Goal: Task Accomplishment & Management: Complete application form

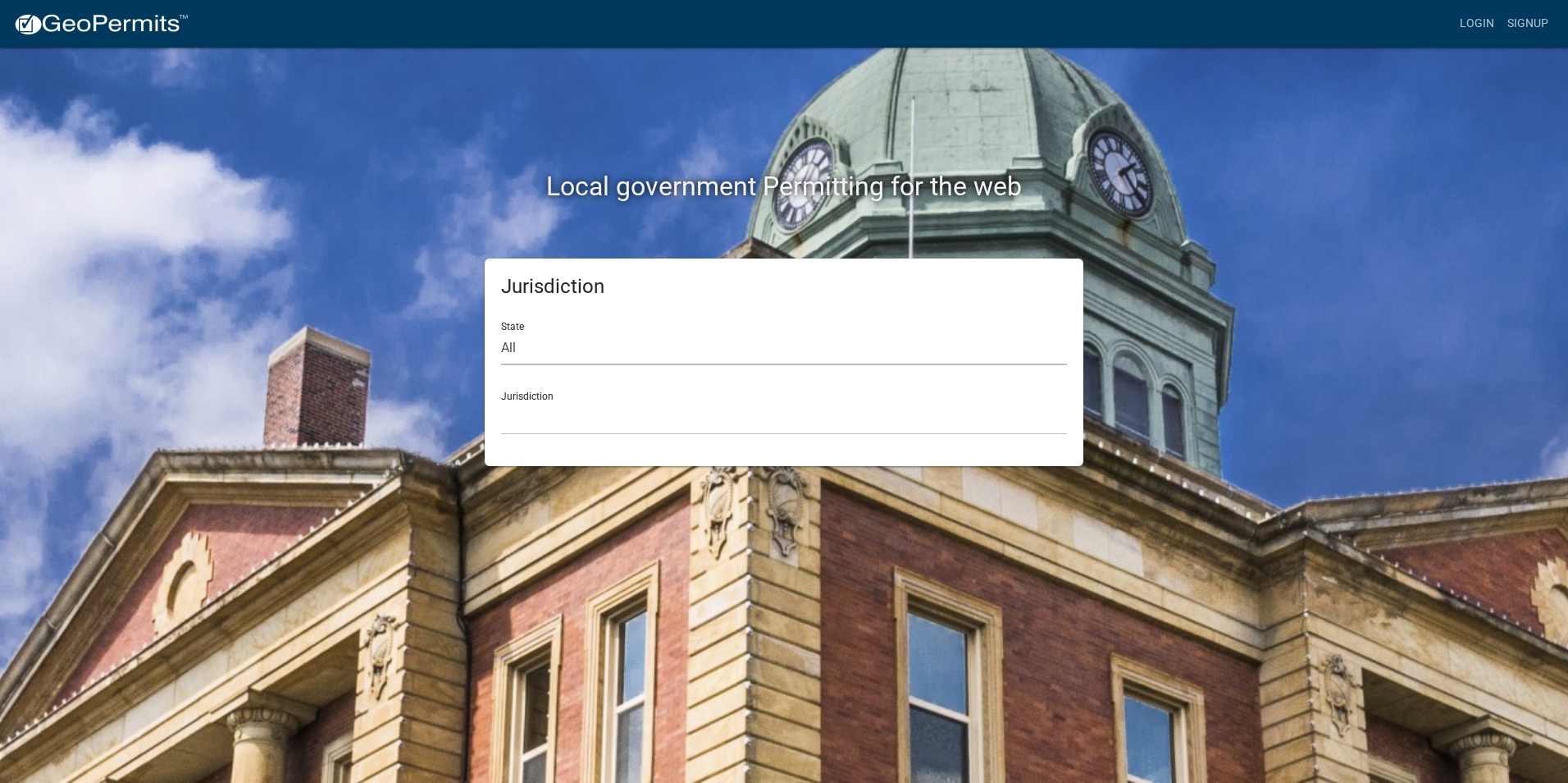
click at [528, 352] on select "All [US_STATE] [US_STATE] [US_STATE] [US_STATE] [US_STATE] [US_STATE] [US_STATE…" at bounding box center [784, 347] width 566 height 34
select select "[US_STATE]"
click at [501, 331] on select "All [US_STATE] [US_STATE] [US_STATE] [US_STATE] [US_STATE] [US_STATE] [US_STATE…" at bounding box center [784, 347] width 566 height 34
click at [537, 408] on select "[GEOGRAPHIC_DATA], [US_STATE] [GEOGRAPHIC_DATA], [US_STATE] [GEOGRAPHIC_DATA], …" at bounding box center [784, 417] width 566 height 34
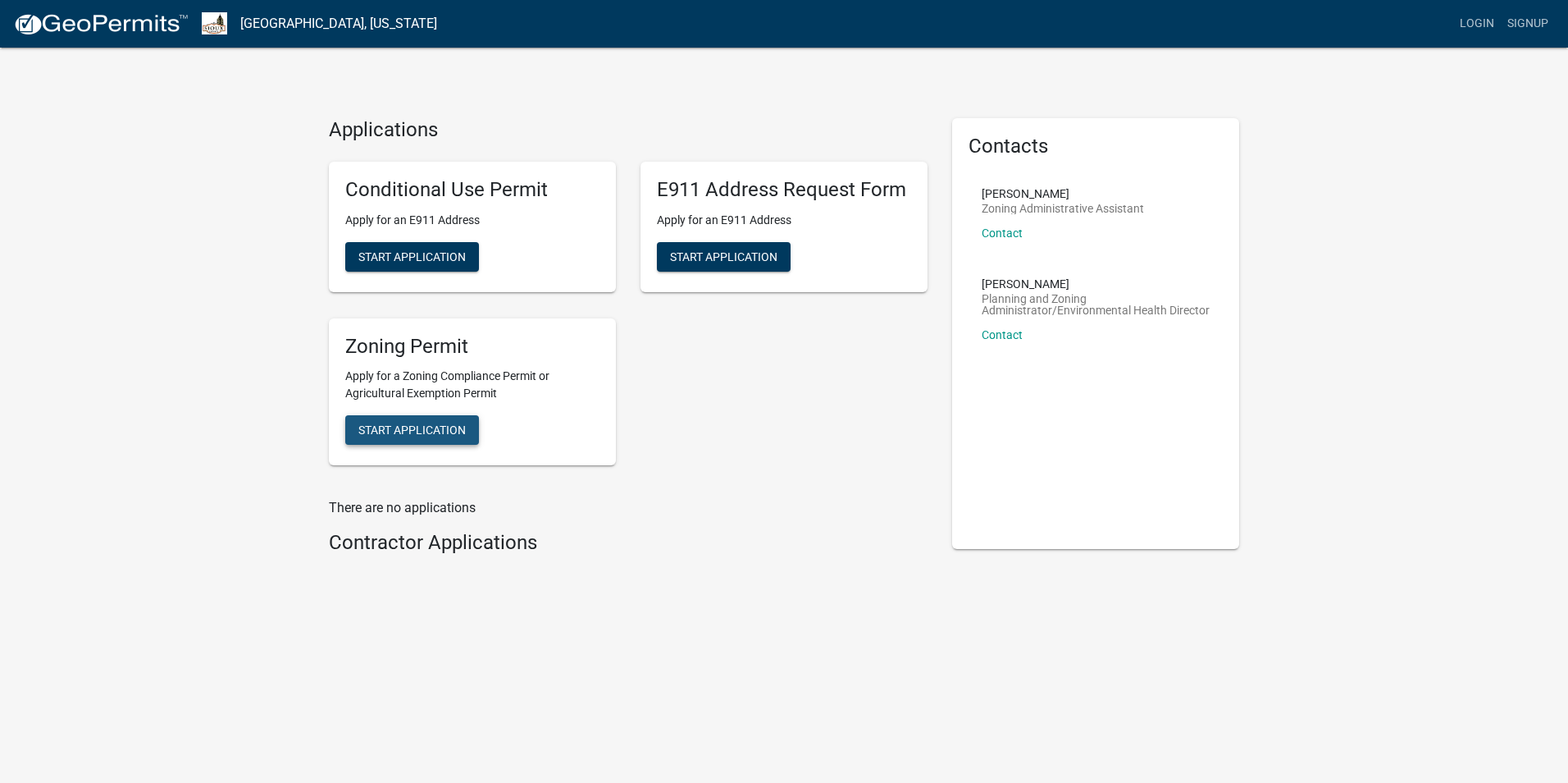
click at [442, 429] on span "Start Application" at bounding box center [411, 430] width 107 height 14
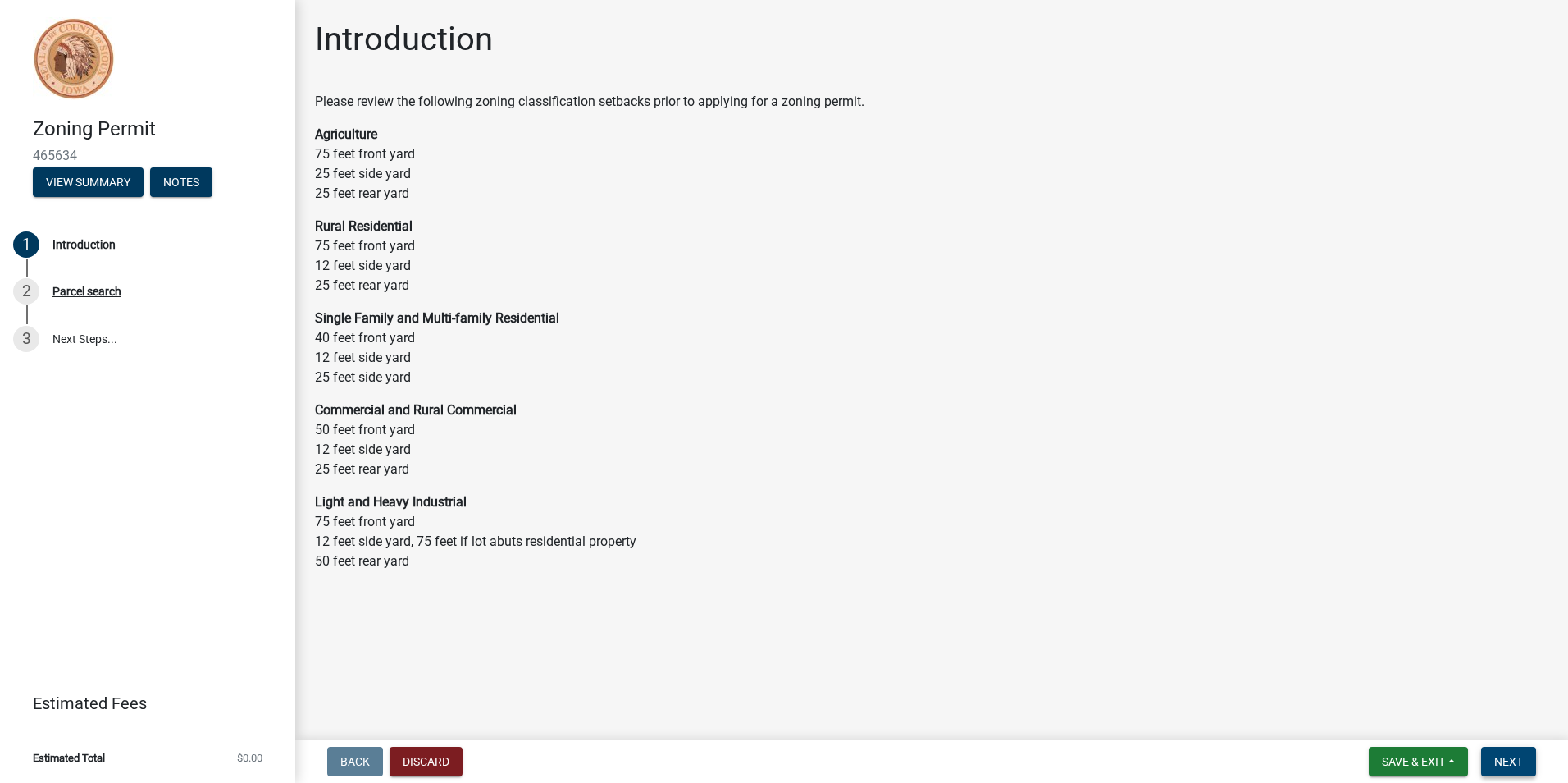
click at [1503, 761] on span "Next" at bounding box center [1509, 762] width 29 height 14
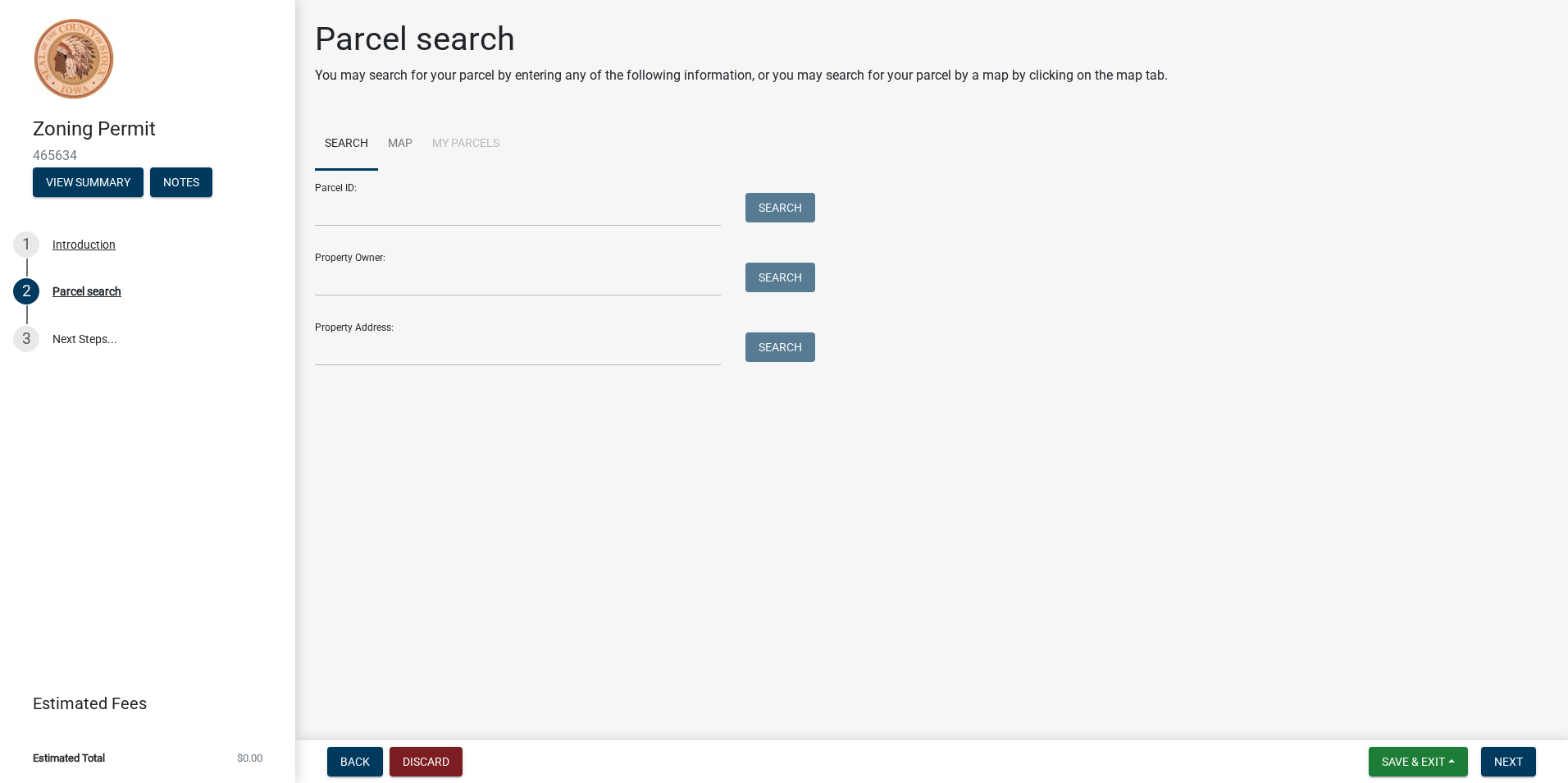
click at [393, 191] on div "Parcel ID: Search" at bounding box center [560, 197] width 493 height 56
click at [361, 213] on input "Parcel ID:" at bounding box center [518, 209] width 407 height 34
click at [384, 214] on input "Parcel ID:" at bounding box center [518, 209] width 407 height 34
click at [394, 140] on link "Map" at bounding box center [401, 144] width 45 height 52
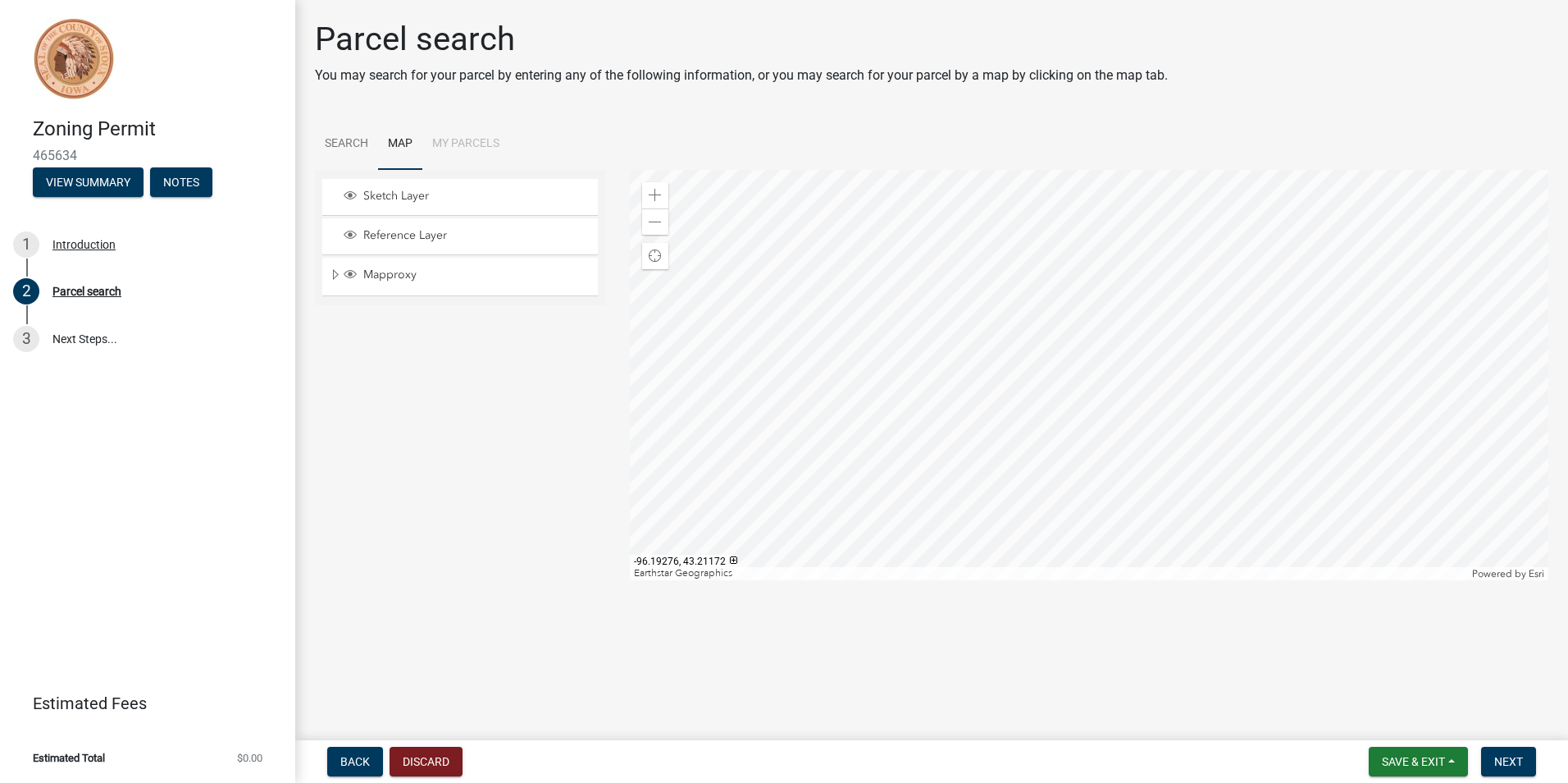
click at [1073, 304] on div at bounding box center [1090, 375] width 920 height 410
click at [1080, 413] on div at bounding box center [1090, 375] width 920 height 410
click at [654, 224] on span at bounding box center [655, 223] width 14 height 14
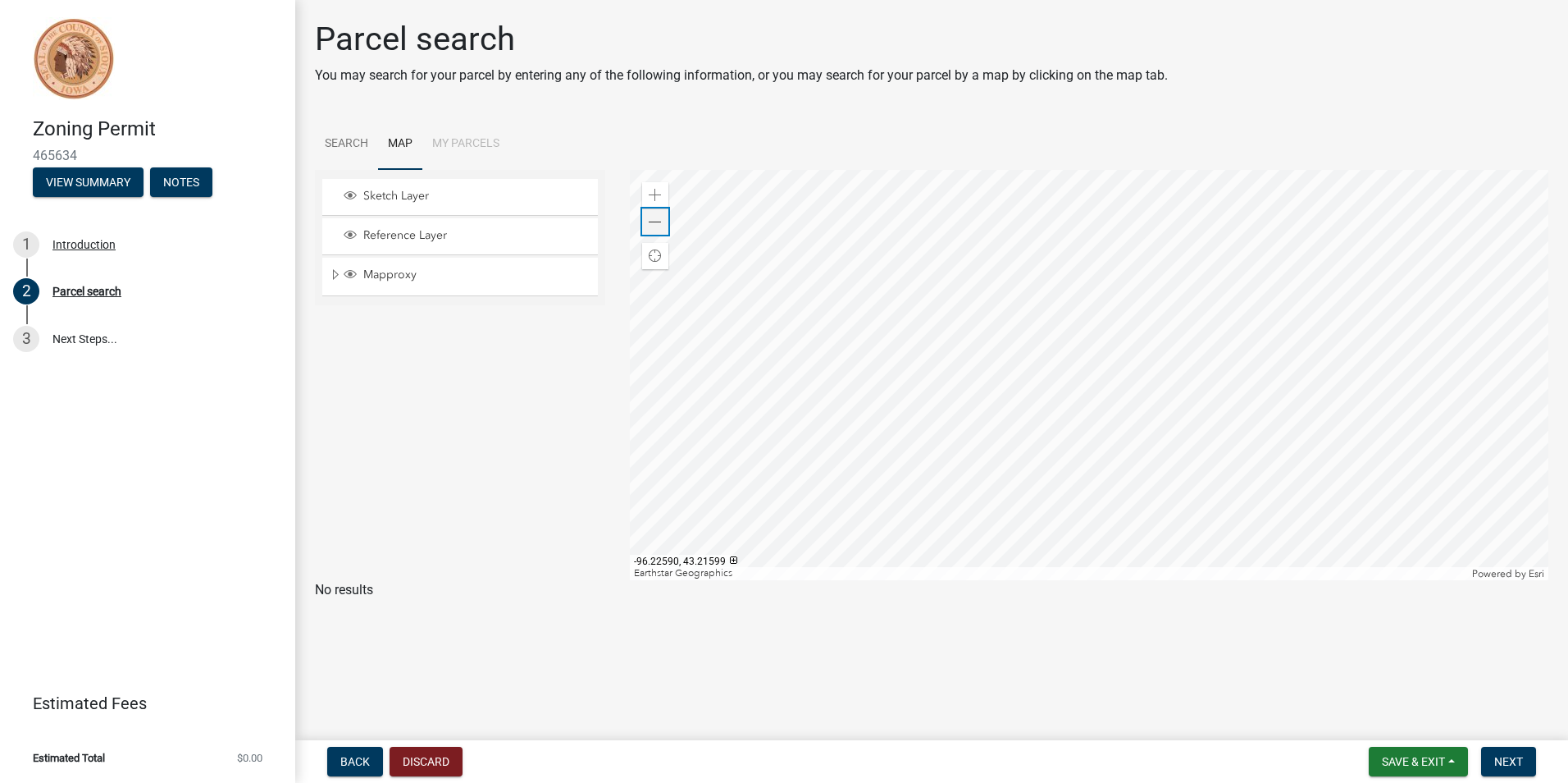
click at [654, 224] on span at bounding box center [655, 223] width 14 height 14
click at [660, 195] on span at bounding box center [655, 196] width 14 height 14
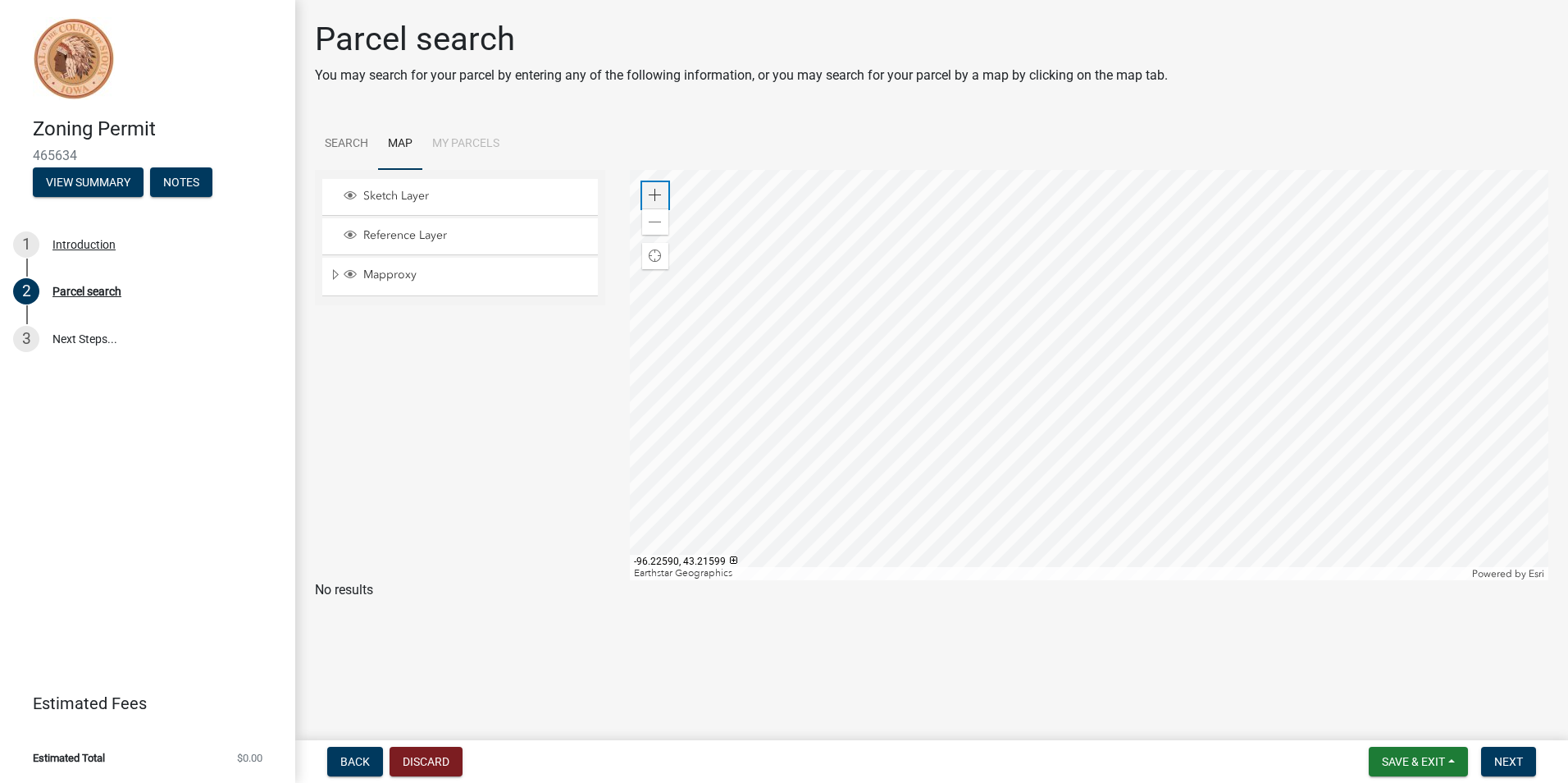
click at [660, 195] on span at bounding box center [655, 196] width 14 height 14
click at [1058, 374] on div at bounding box center [1090, 375] width 920 height 410
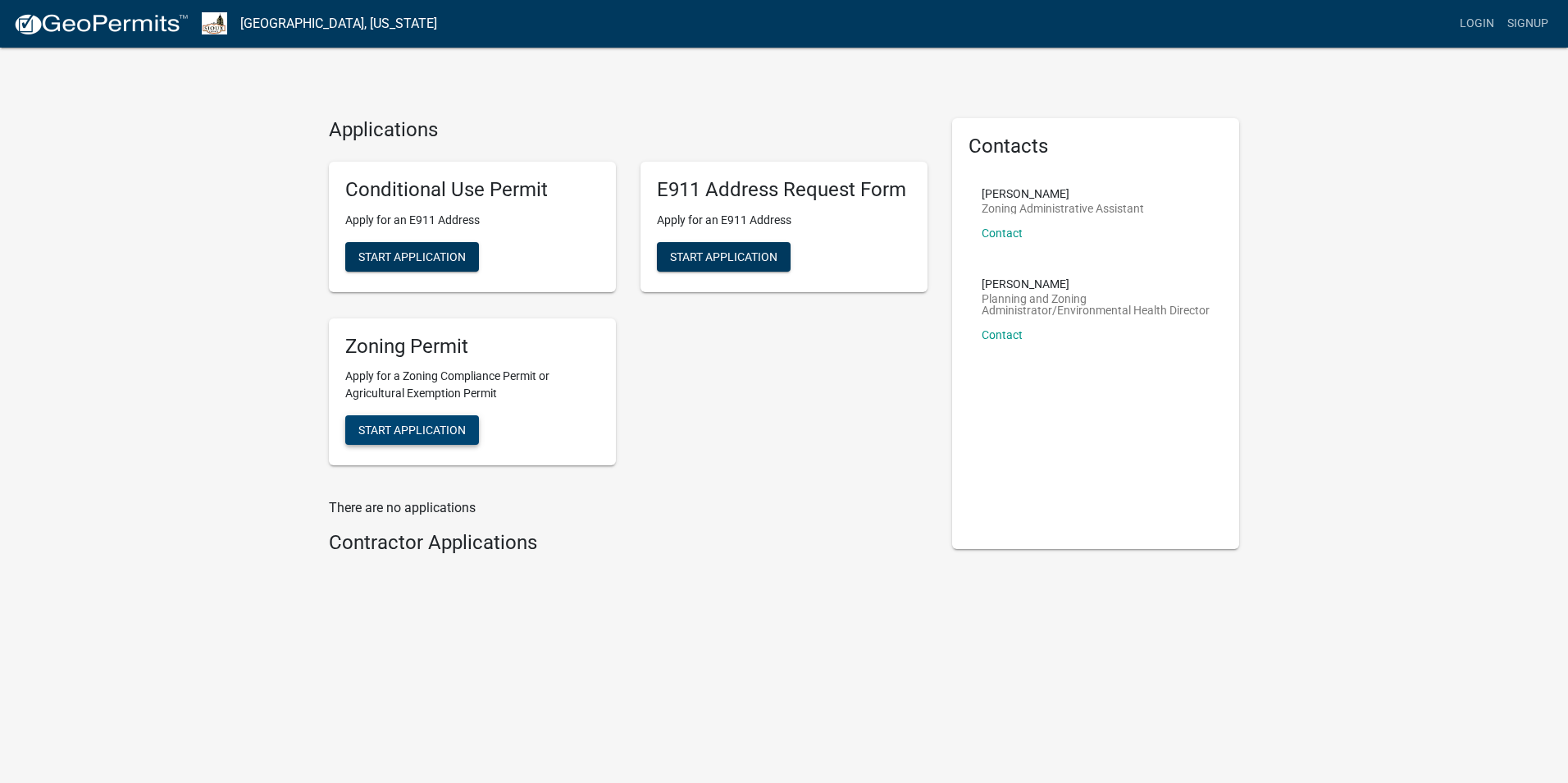
click at [409, 428] on span "Start Application" at bounding box center [411, 430] width 107 height 14
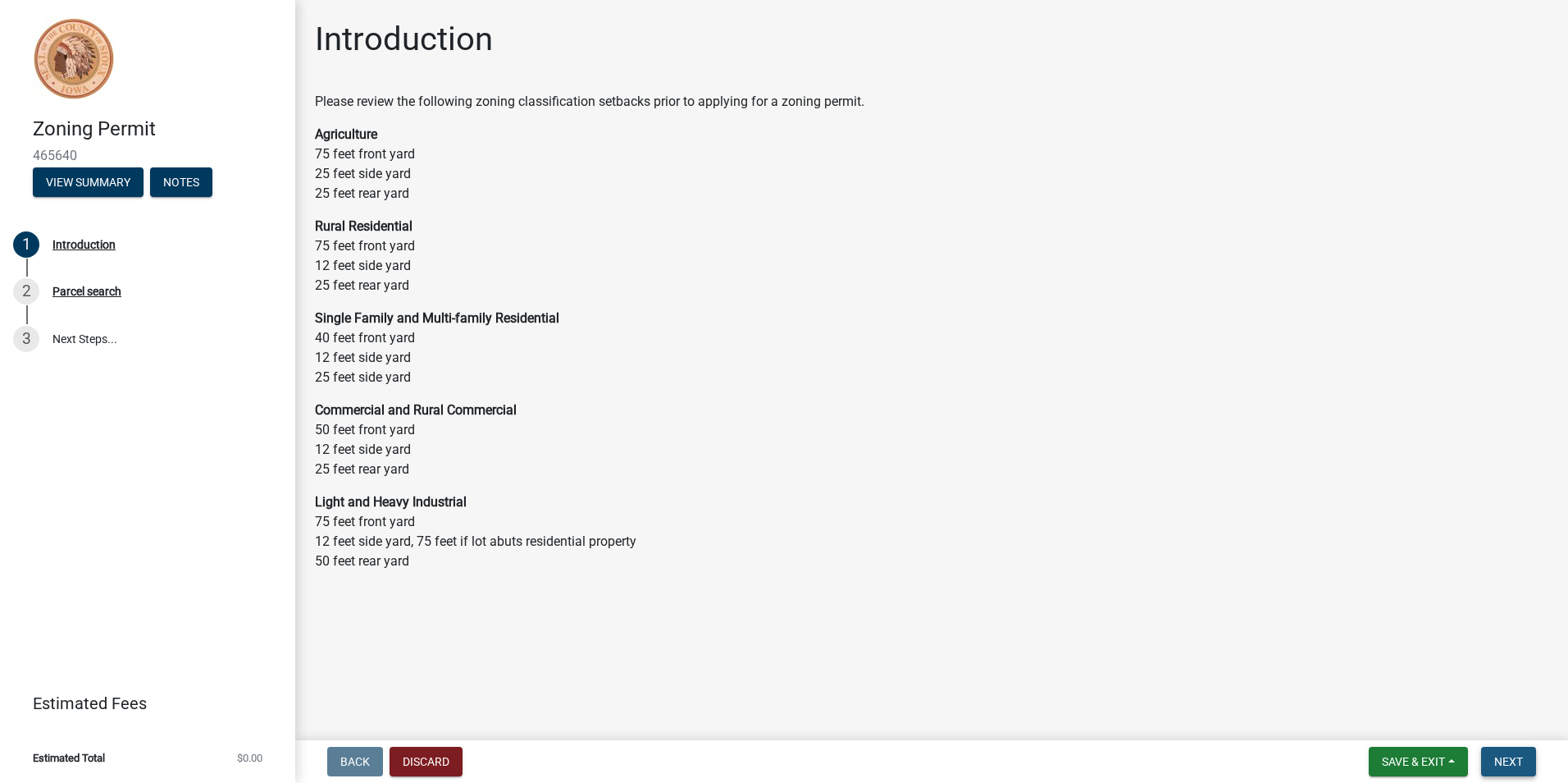
click at [1518, 759] on span "Next" at bounding box center [1509, 762] width 29 height 14
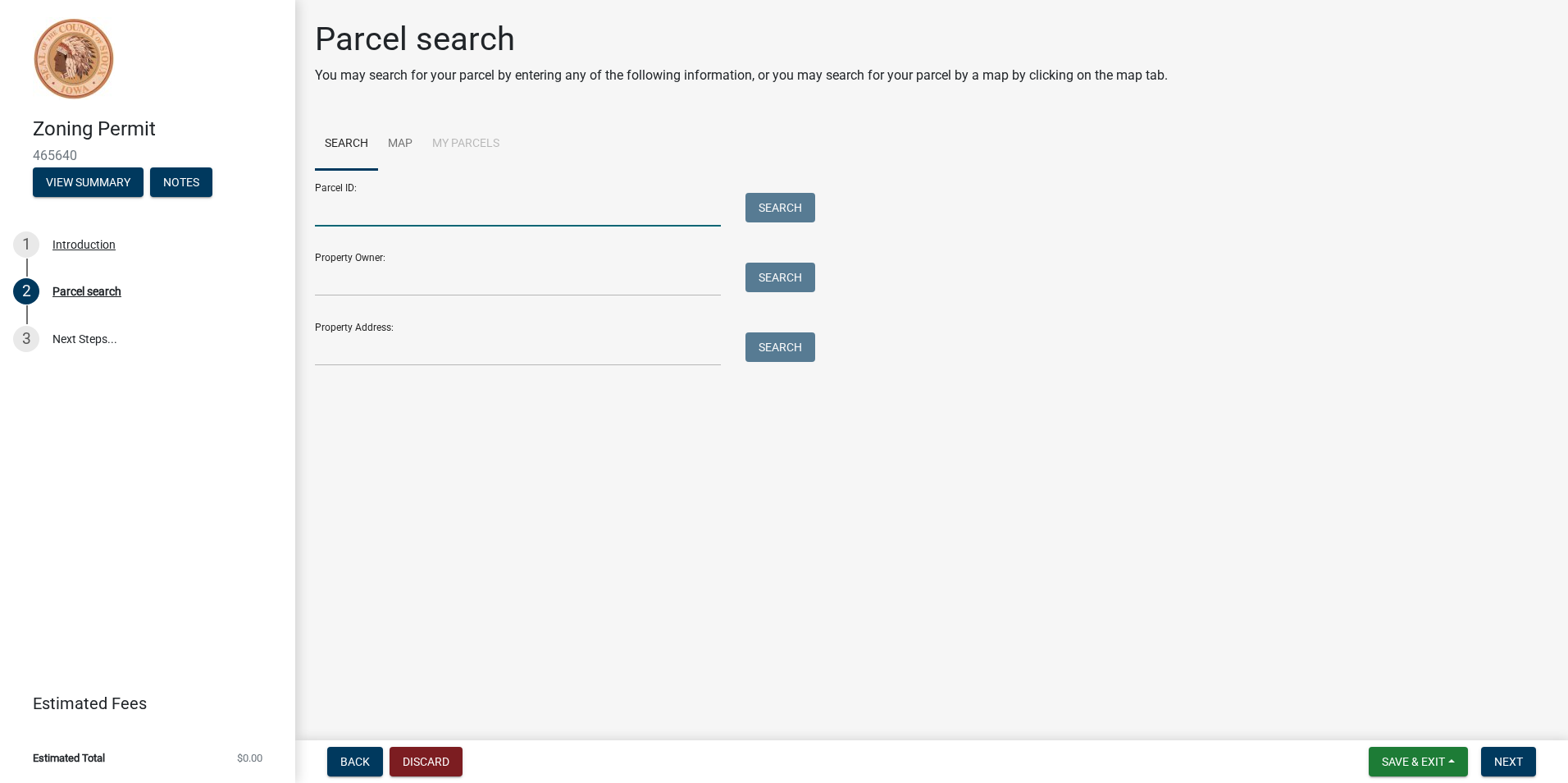
click at [415, 202] on input "Parcel ID:" at bounding box center [518, 209] width 407 height 34
type input "0420476005"
click at [386, 284] on input "Property Owner:" at bounding box center [518, 279] width 407 height 34
type input "[PERSON_NAME]"
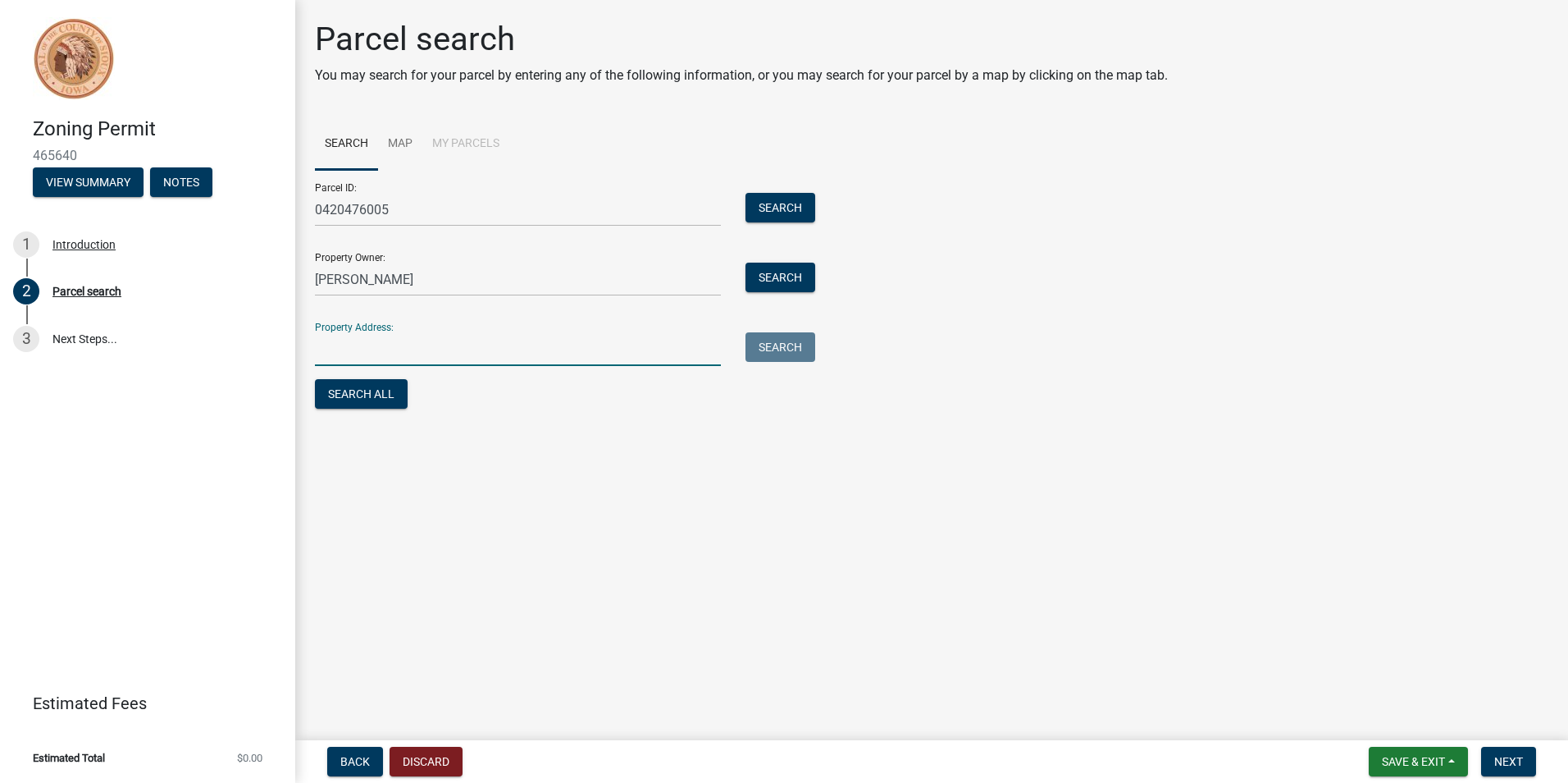
click at [386, 358] on input "Property Address:" at bounding box center [518, 348] width 407 height 34
type input "[STREET_ADDRESS]"
click at [1515, 763] on span "Next" at bounding box center [1509, 762] width 29 height 14
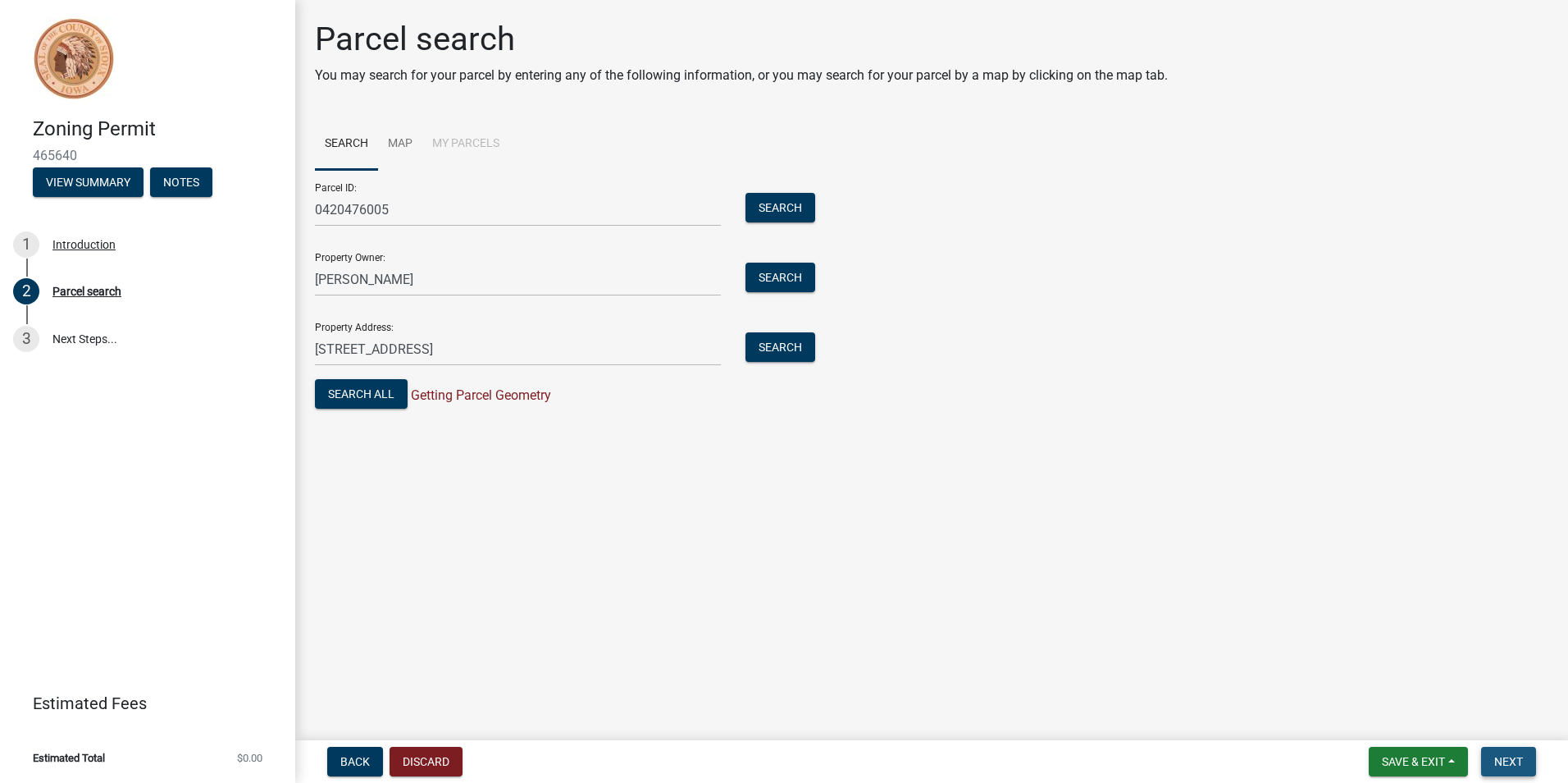
click at [1515, 757] on span "Next" at bounding box center [1509, 762] width 29 height 14
click at [360, 391] on button "Search All" at bounding box center [361, 394] width 93 height 30
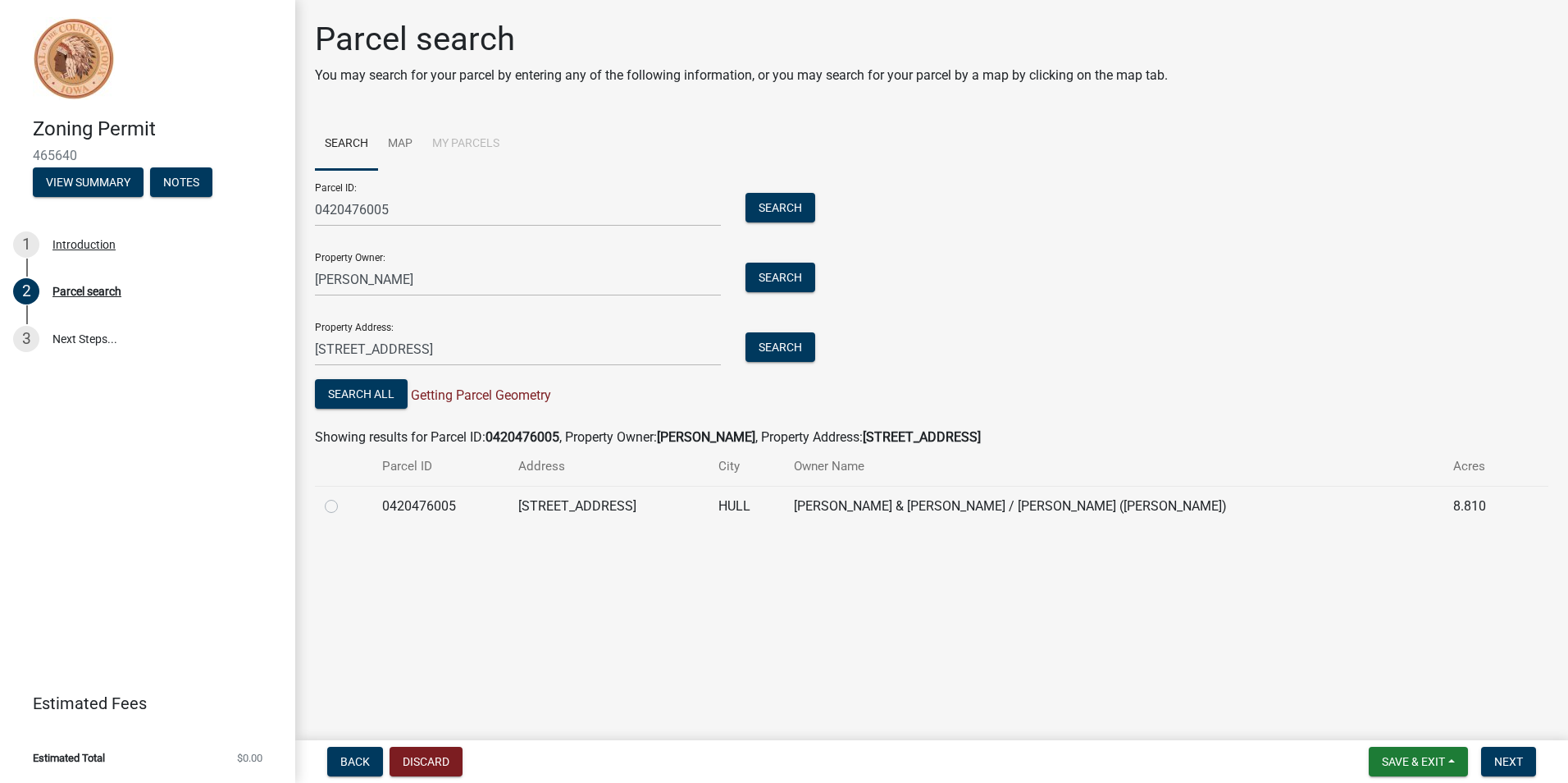
click at [345, 497] on label at bounding box center [345, 497] width 0 height 0
click at [345, 507] on input "radio" at bounding box center [349, 501] width 11 height 11
radio input "true"
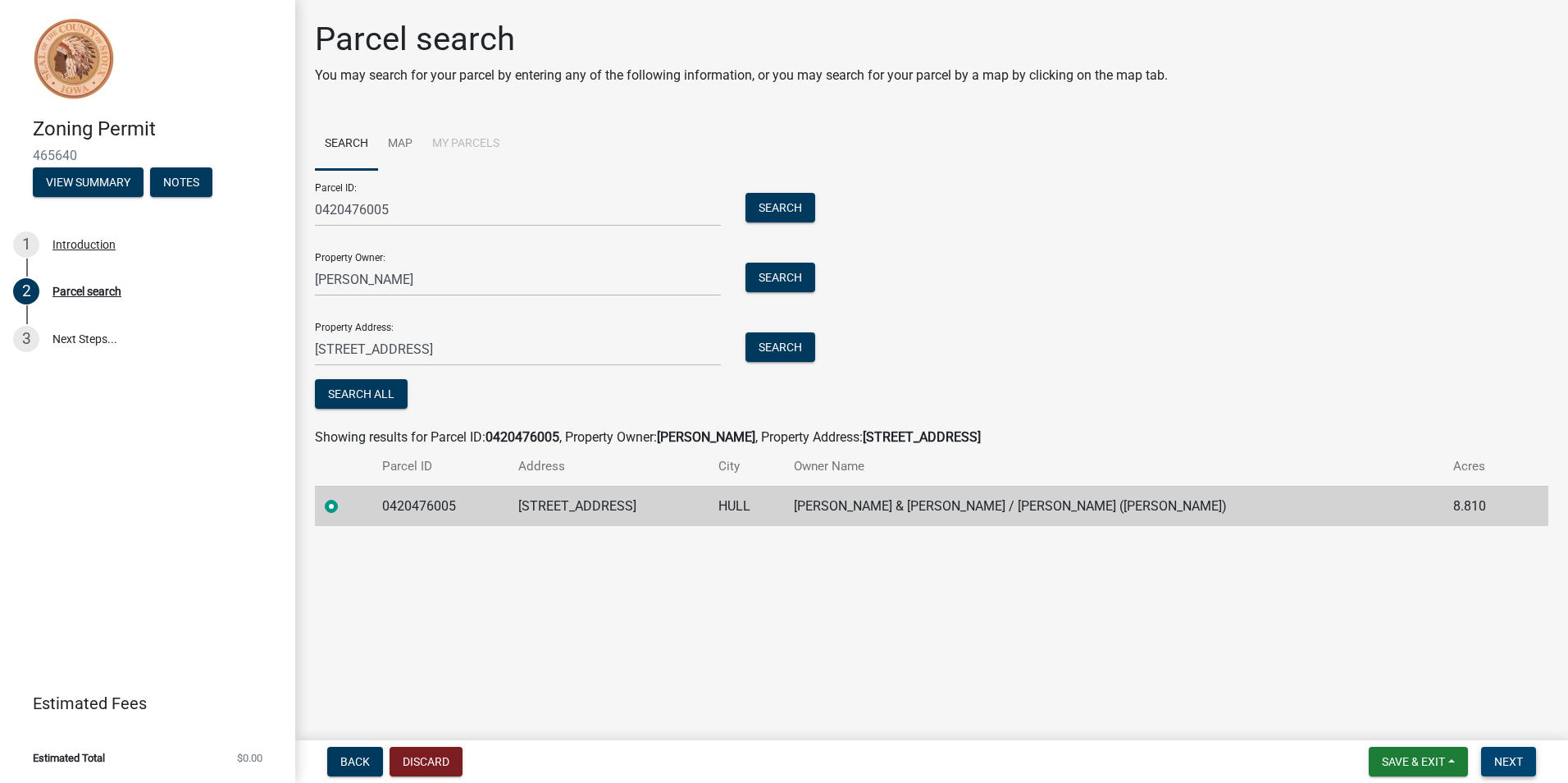
click at [1510, 761] on span "Next" at bounding box center [1509, 762] width 29 height 14
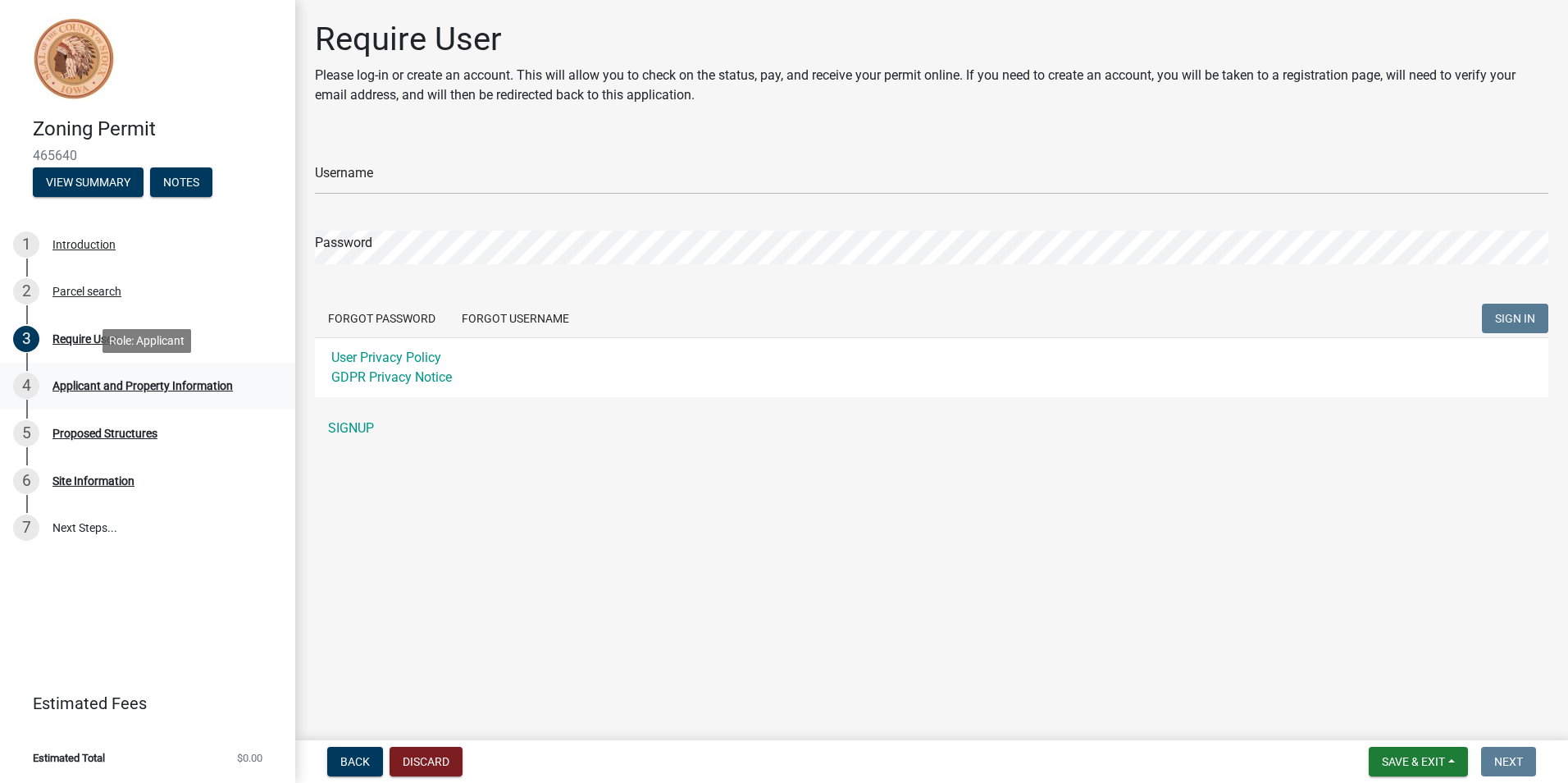
click at [142, 381] on div "Applicant and Property Information" at bounding box center [142, 385] width 180 height 12
